Goal: Find specific page/section: Find specific page/section

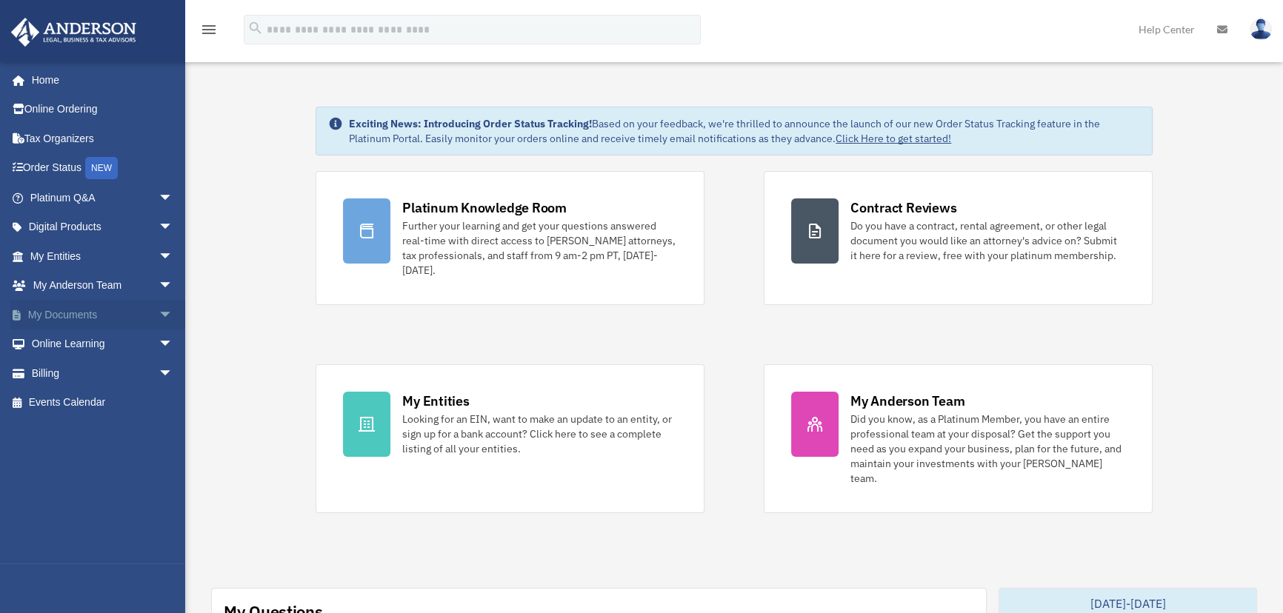
click at [158, 318] on span "arrow_drop_down" at bounding box center [173, 315] width 30 height 30
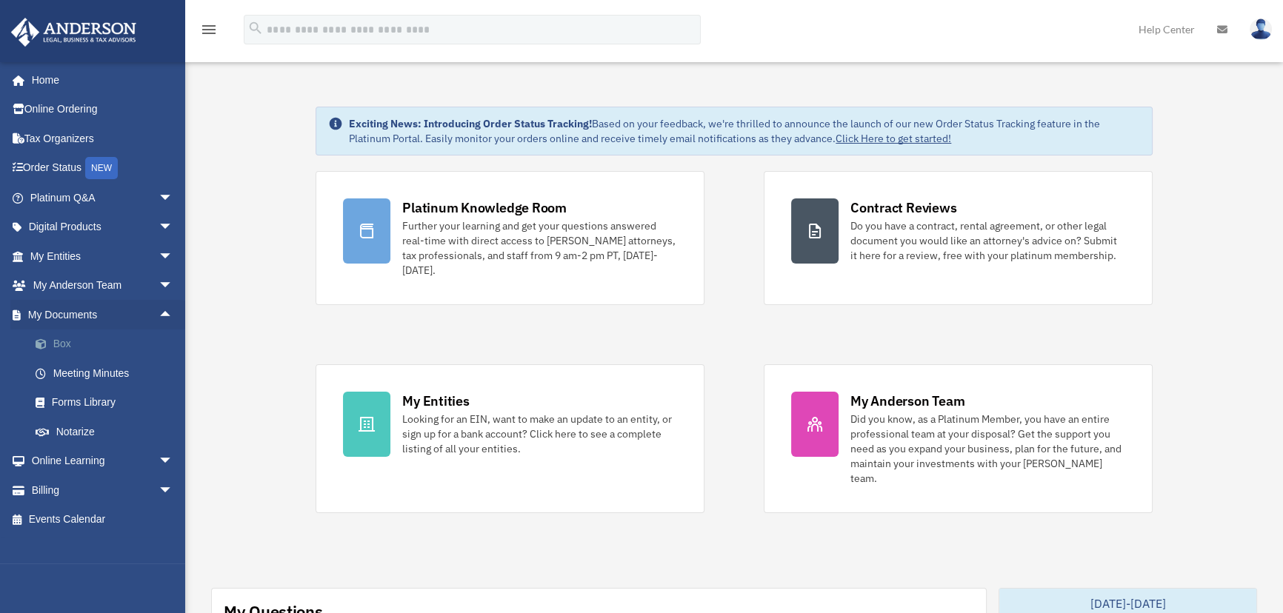
click at [56, 346] on link "Box" at bounding box center [108, 345] width 175 height 30
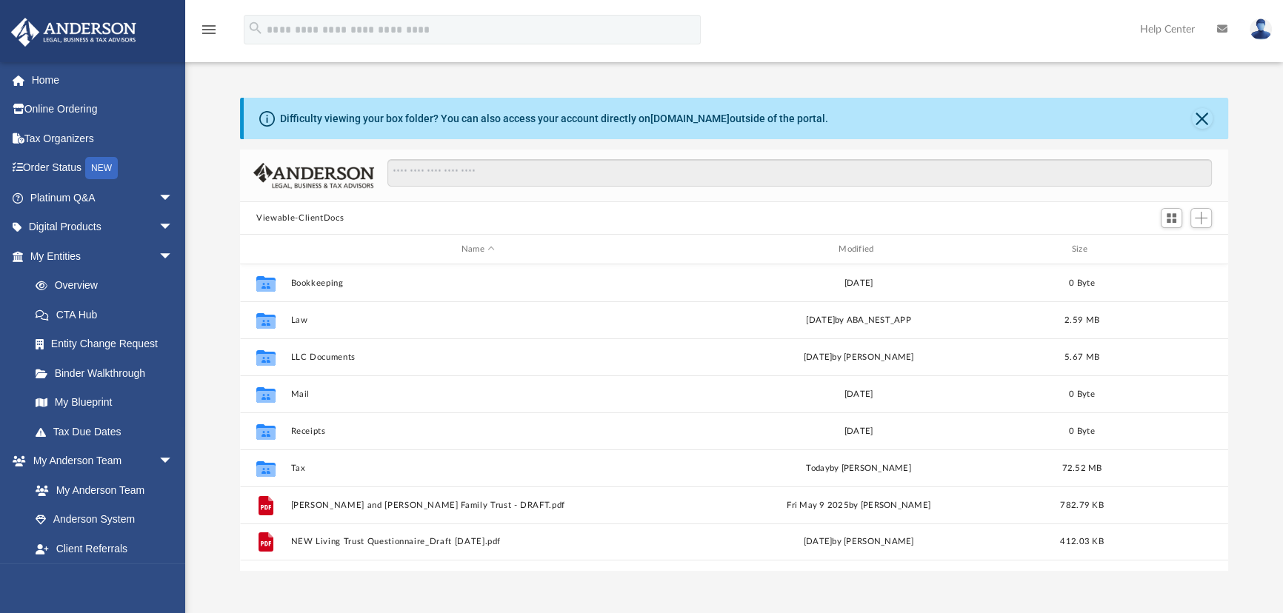
scroll to position [326, 977]
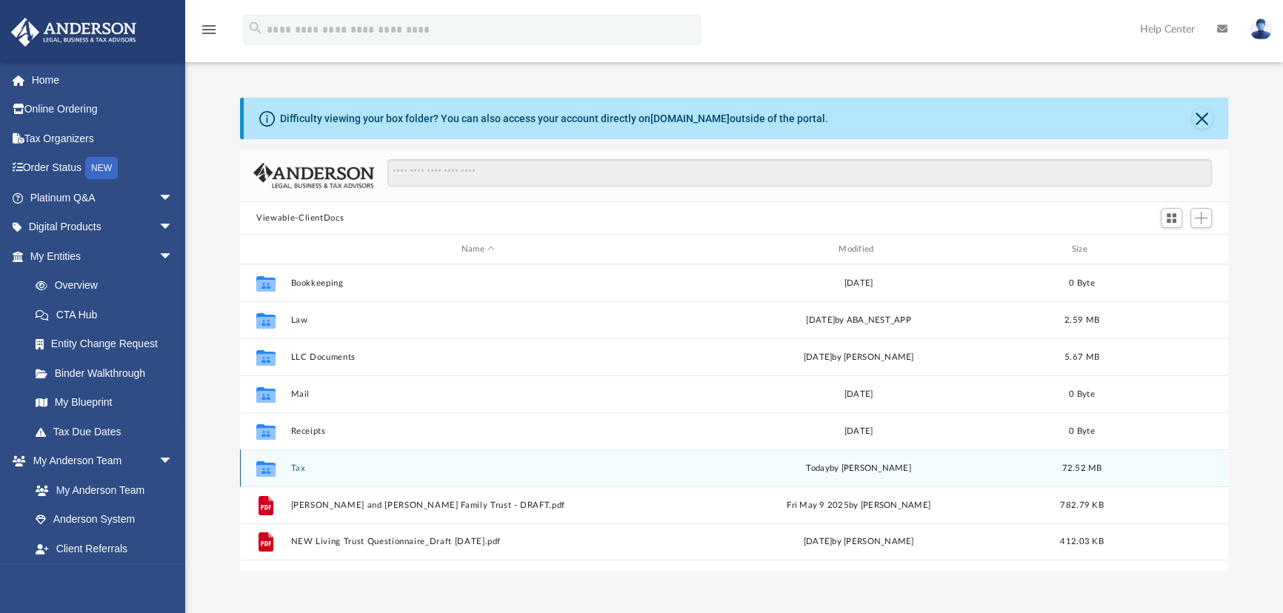
click at [299, 466] on button "Tax" at bounding box center [478, 469] width 374 height 10
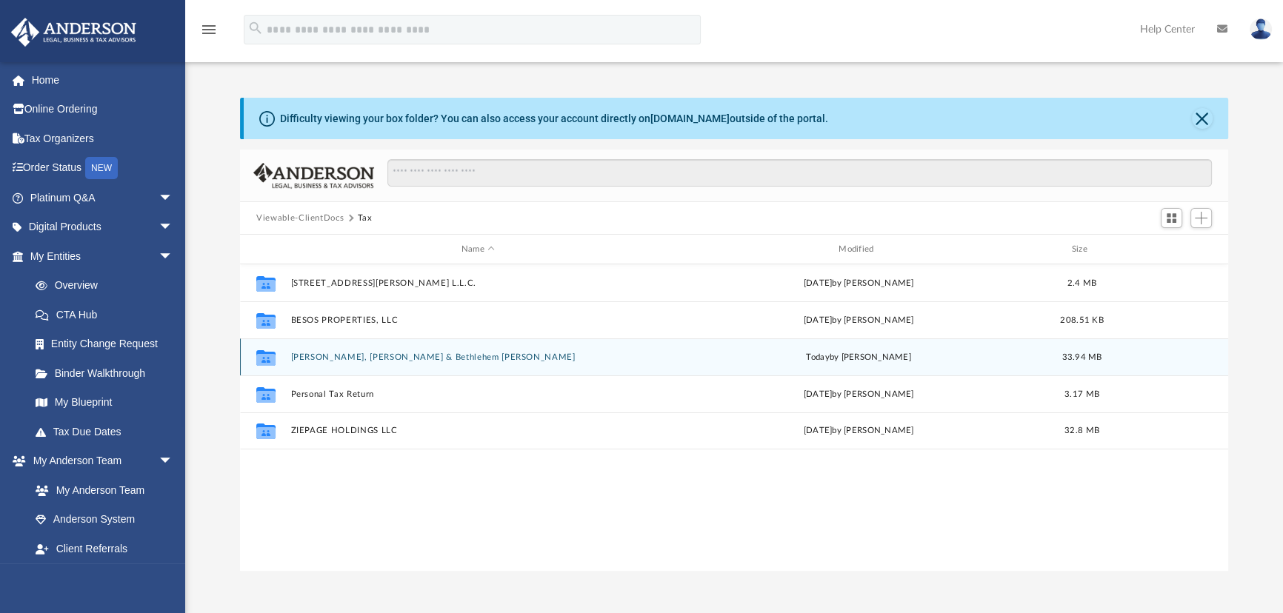
click at [392, 353] on button "[PERSON_NAME], [PERSON_NAME] & Bethlehem [PERSON_NAME]" at bounding box center [478, 357] width 374 height 10
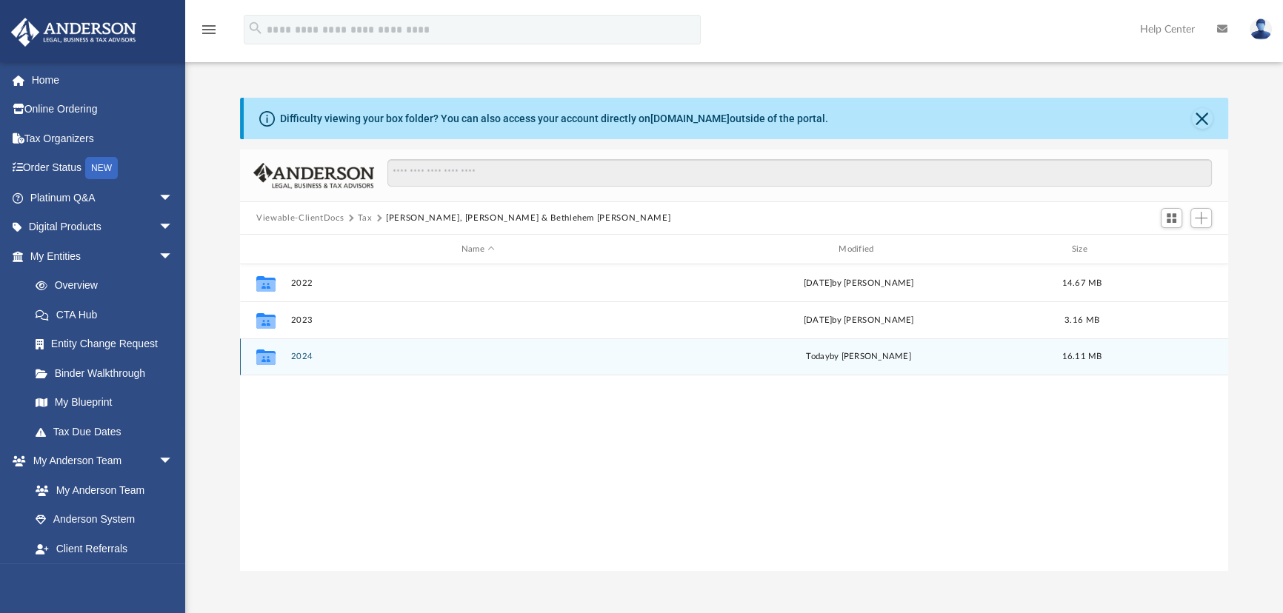
click at [302, 356] on button "2024" at bounding box center [478, 357] width 374 height 10
